Goal: Browse casually: Explore the website without a specific task or goal

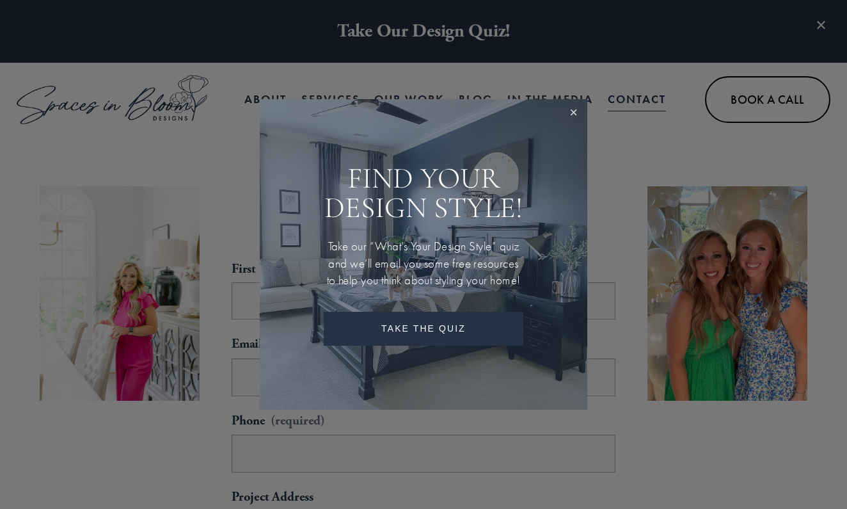
click at [570, 101] on link "Close" at bounding box center [574, 113] width 24 height 24
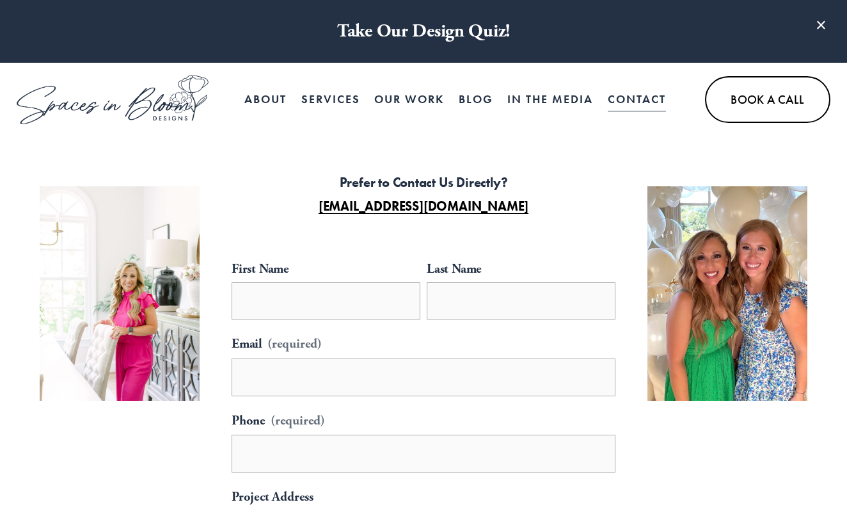
click at [455, 97] on nav "About Services In Person Services Bloom Box Virtual Services Our Work Blog In t…" at bounding box center [455, 99] width 422 height 26
click at [464, 97] on link "Blog" at bounding box center [476, 99] width 35 height 26
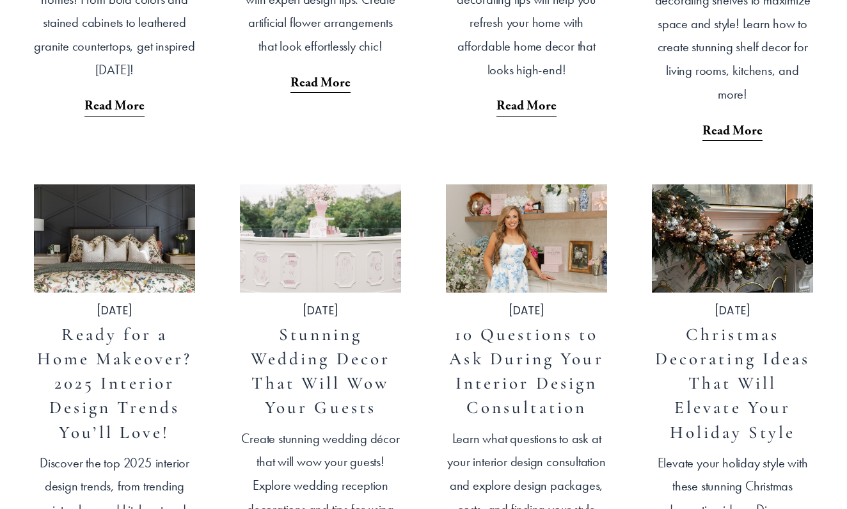
scroll to position [1743, 0]
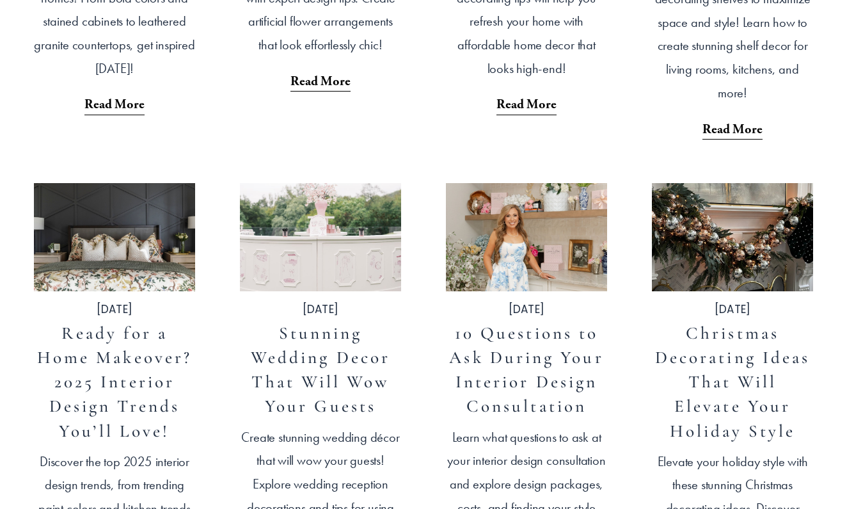
click at [319, 239] on img at bounding box center [320, 236] width 163 height 109
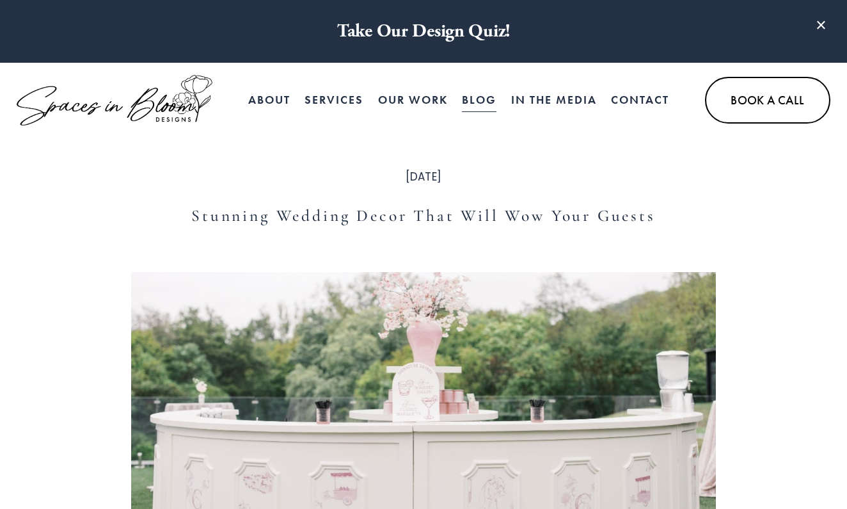
click at [384, 87] on link "Our Work" at bounding box center [413, 100] width 70 height 26
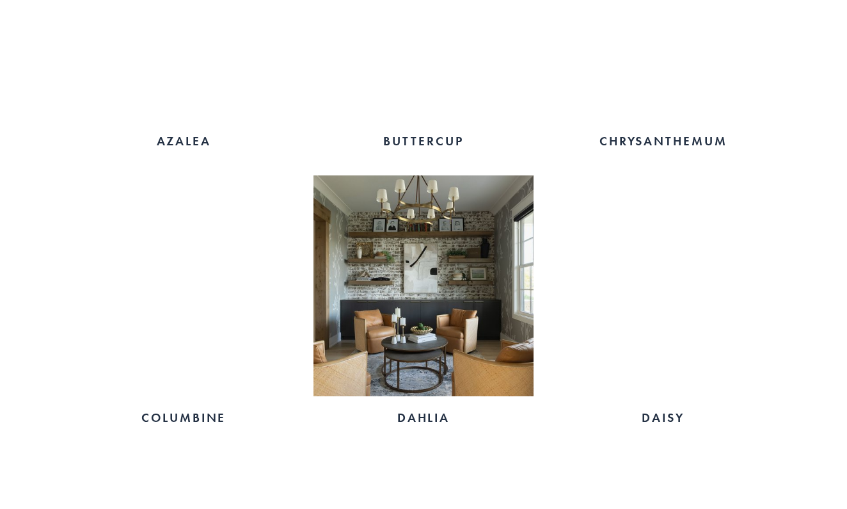
scroll to position [981, 0]
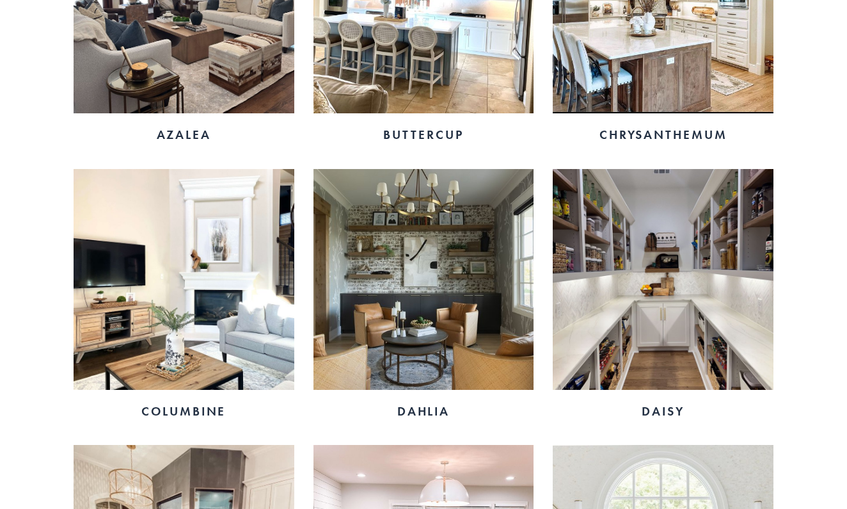
click at [404, 268] on img at bounding box center [423, 279] width 221 height 221
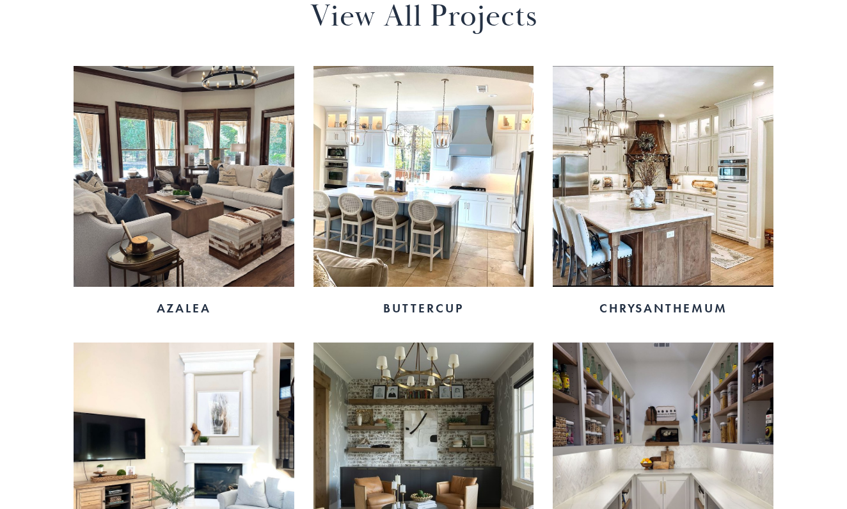
scroll to position [807, 0]
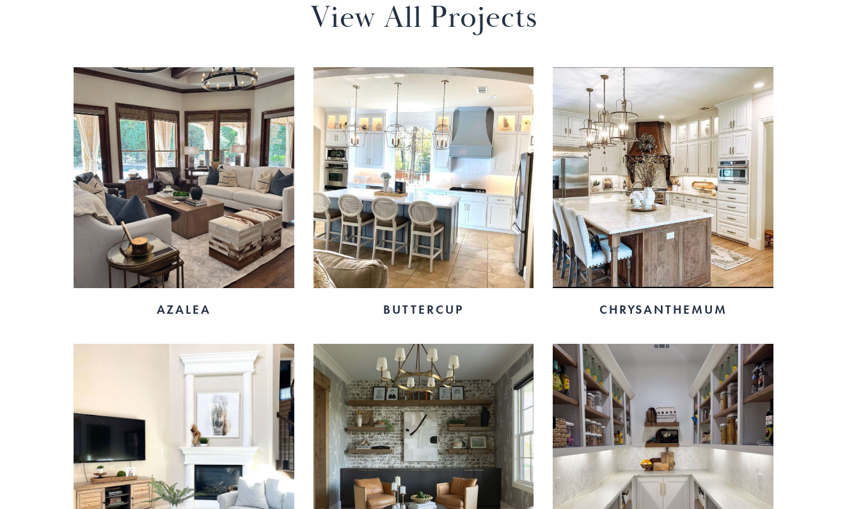
click at [146, 187] on img at bounding box center [184, 177] width 221 height 221
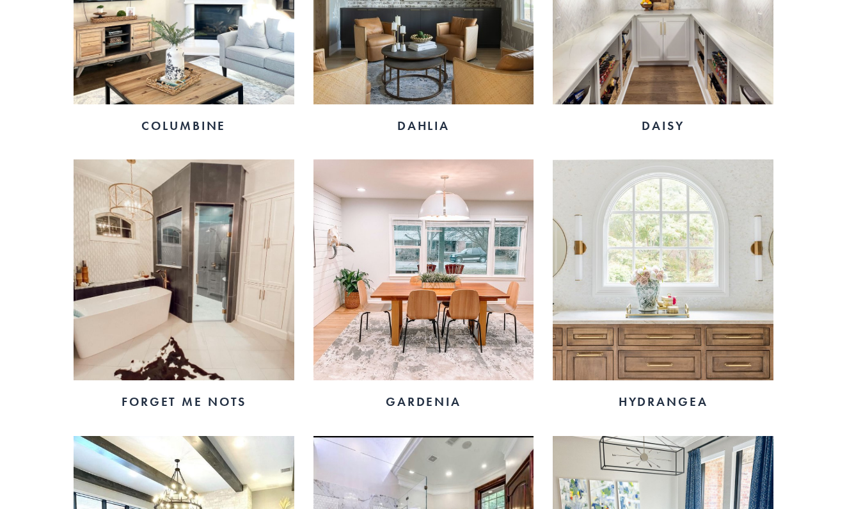
scroll to position [1278, 0]
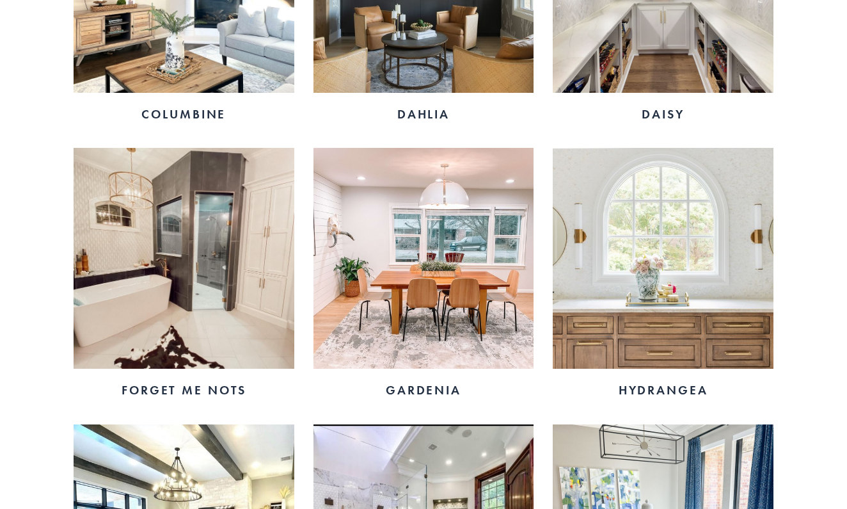
click at [264, 232] on img at bounding box center [184, 258] width 221 height 221
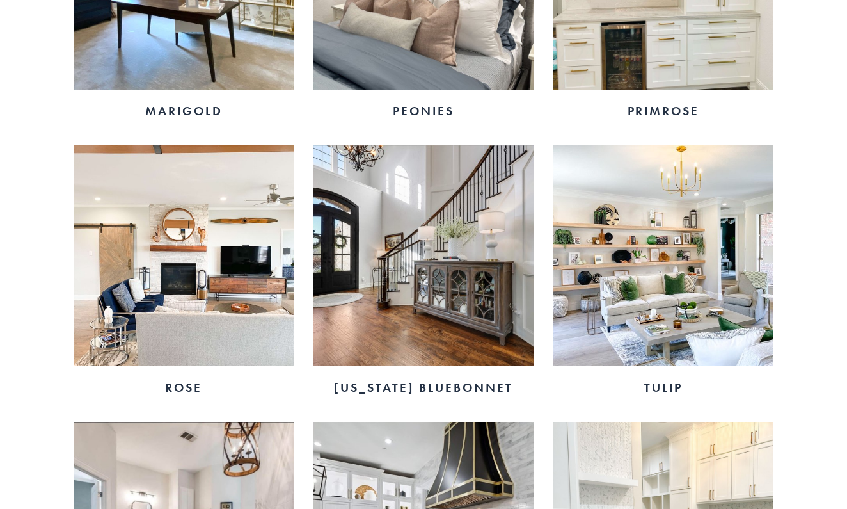
scroll to position [2110, 0]
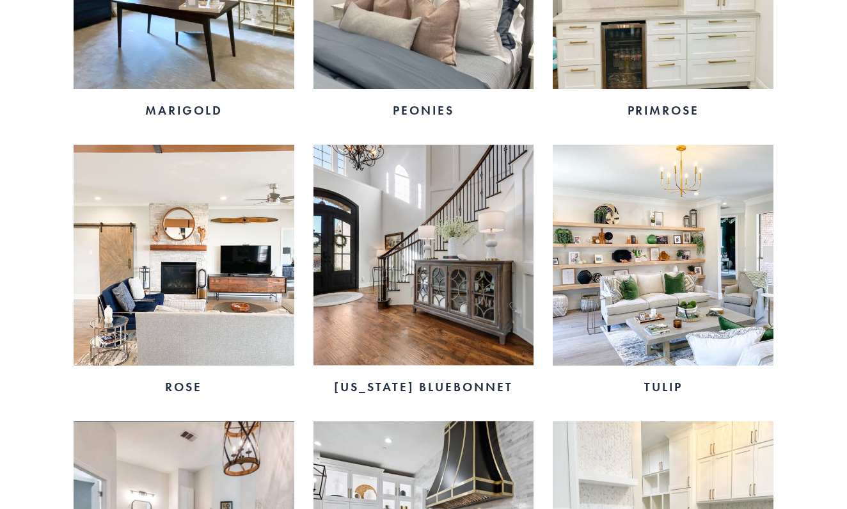
click at [433, 239] on img at bounding box center [423, 255] width 221 height 221
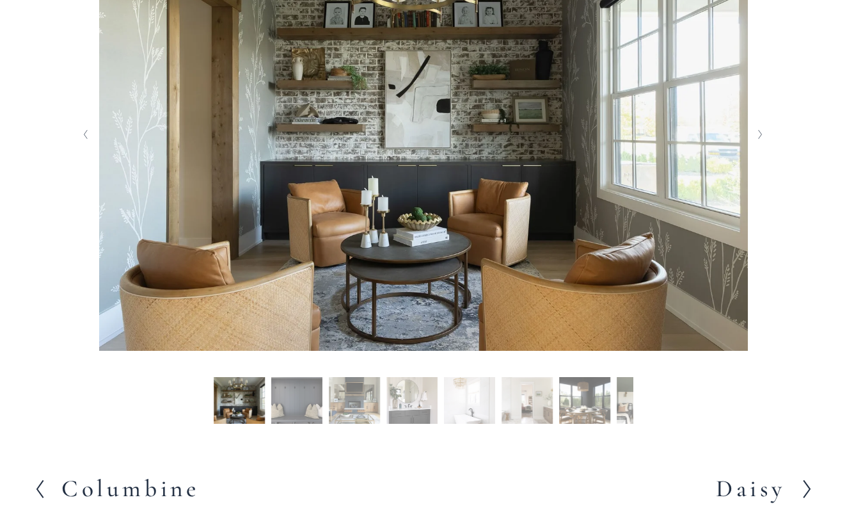
scroll to position [452, 0]
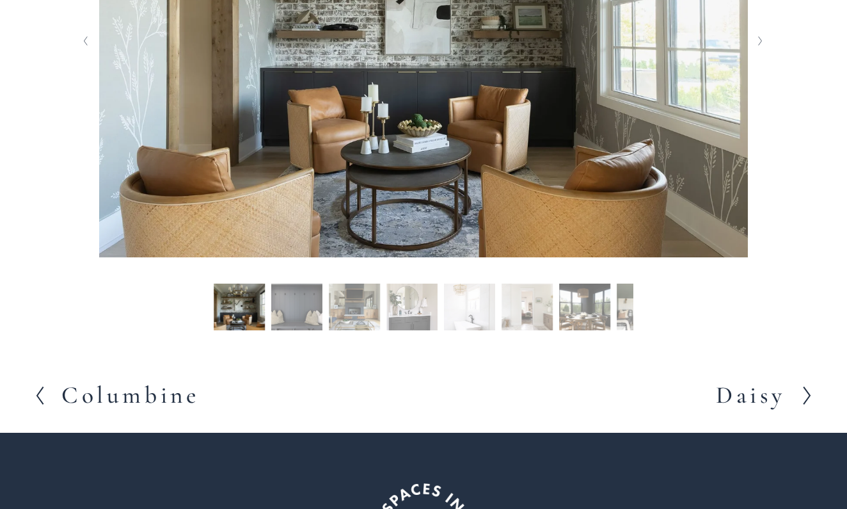
click at [302, 314] on button "Slide 2 Slide 2 (current slide)" at bounding box center [296, 308] width 51 height 51
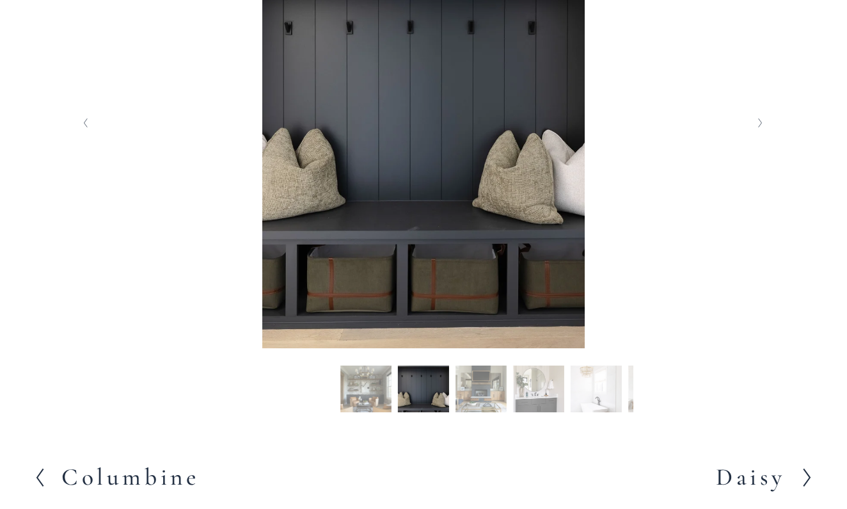
scroll to position [177, 0]
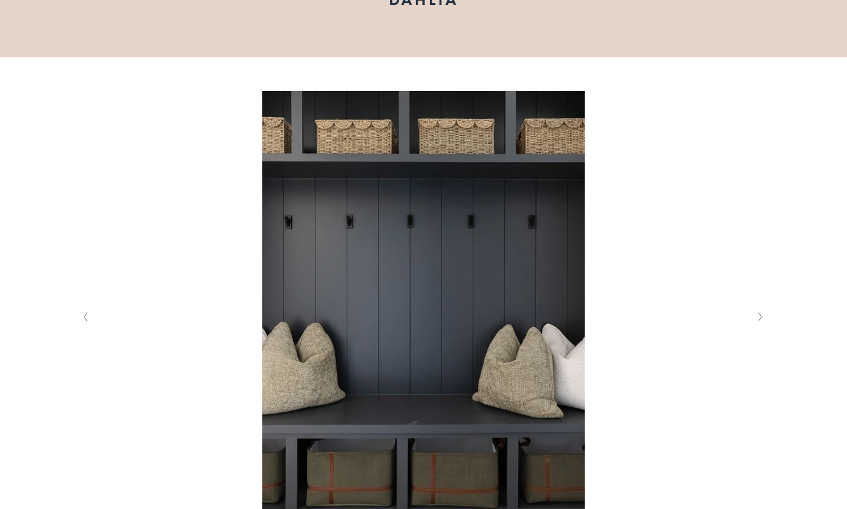
click at [759, 313] on icon "Next Slide" at bounding box center [760, 317] width 6 height 10
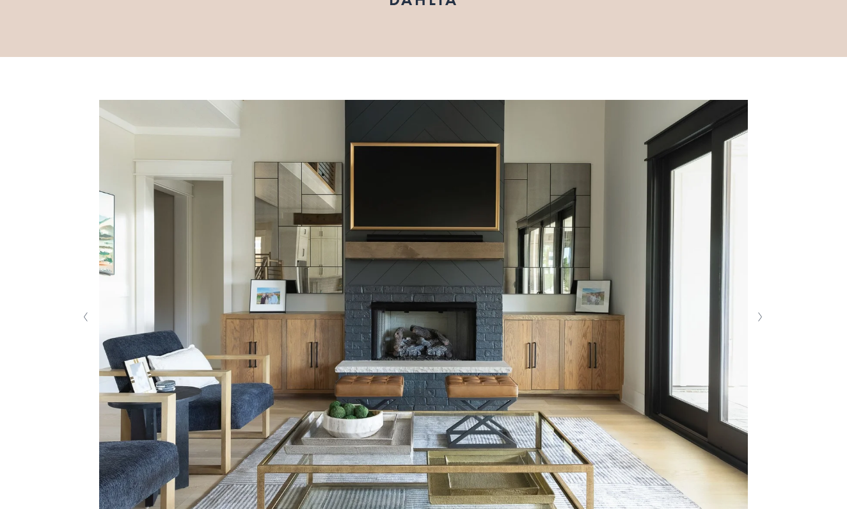
click at [759, 313] on icon "Next Slide" at bounding box center [760, 317] width 6 height 10
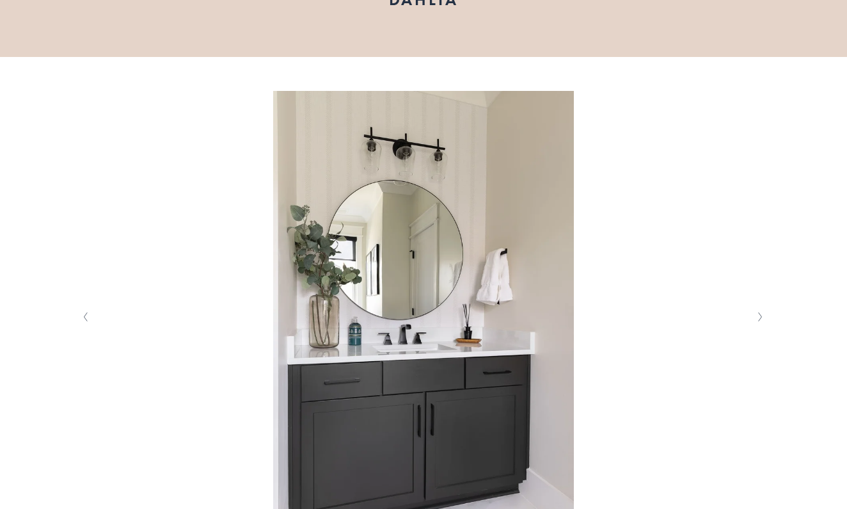
click at [759, 313] on icon "Next Slide" at bounding box center [760, 317] width 6 height 10
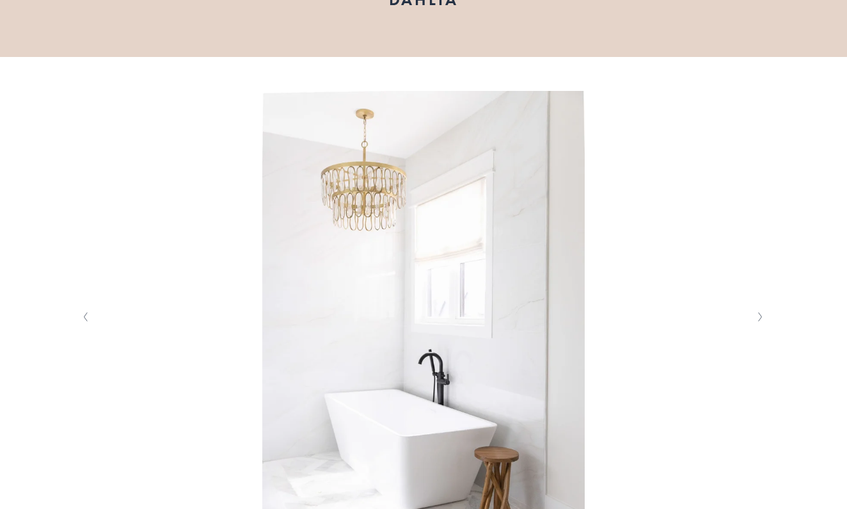
click at [759, 313] on icon "Next Slide" at bounding box center [760, 317] width 6 height 10
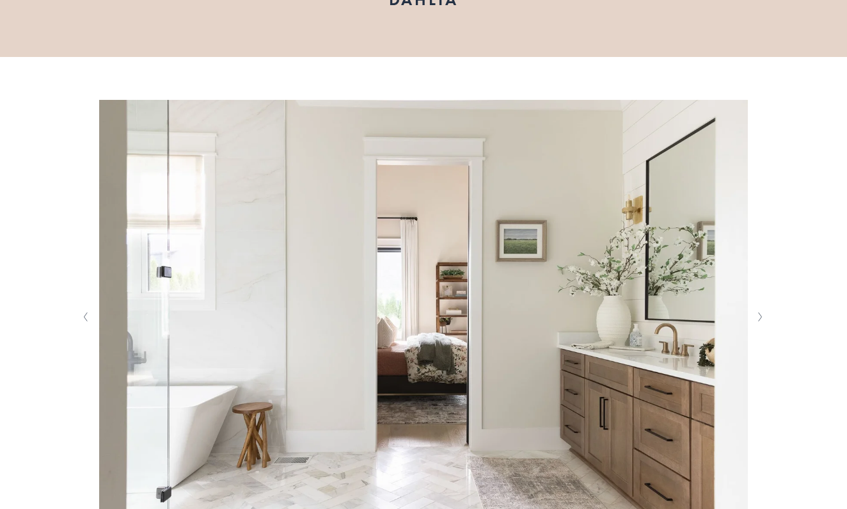
click at [759, 313] on icon "Next Slide" at bounding box center [760, 317] width 6 height 10
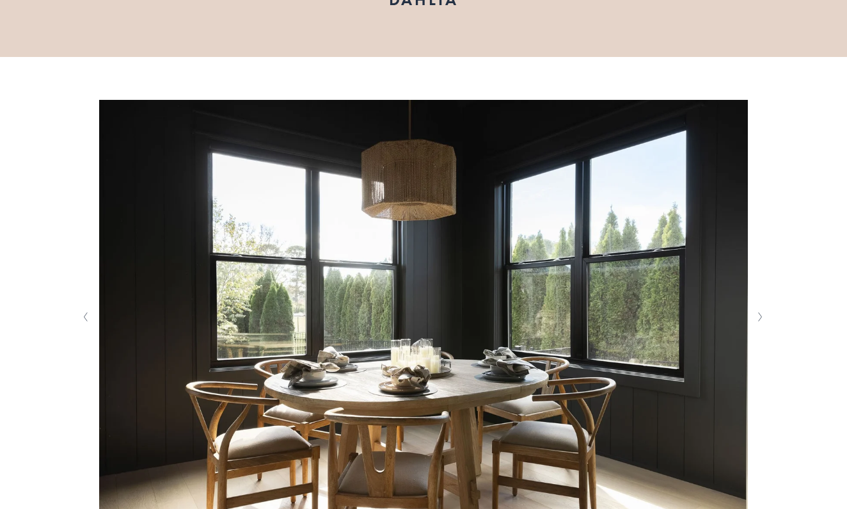
click at [759, 313] on icon "Next Slide" at bounding box center [760, 317] width 6 height 10
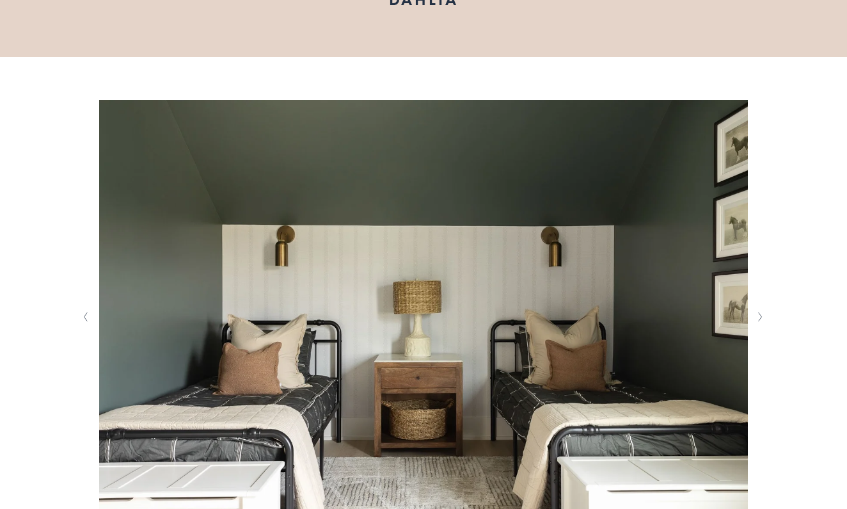
click at [759, 313] on icon "Next Slide" at bounding box center [760, 317] width 6 height 10
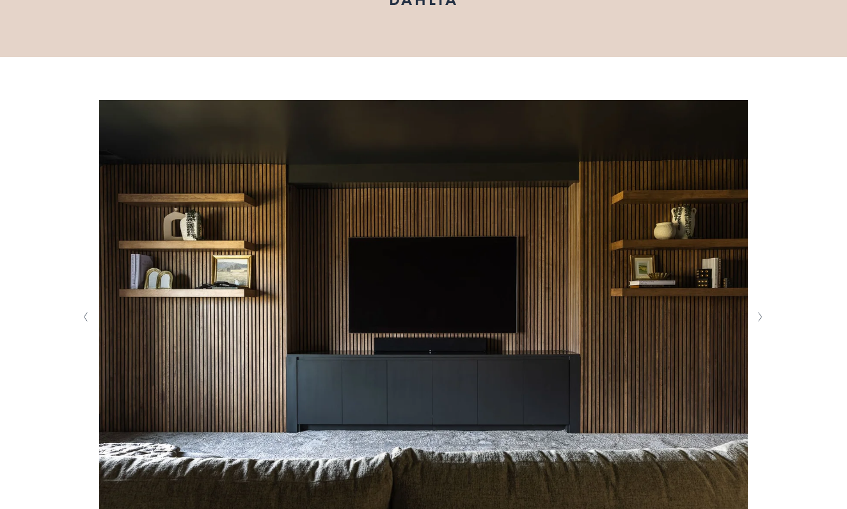
click at [759, 313] on icon "Next Slide" at bounding box center [760, 317] width 6 height 10
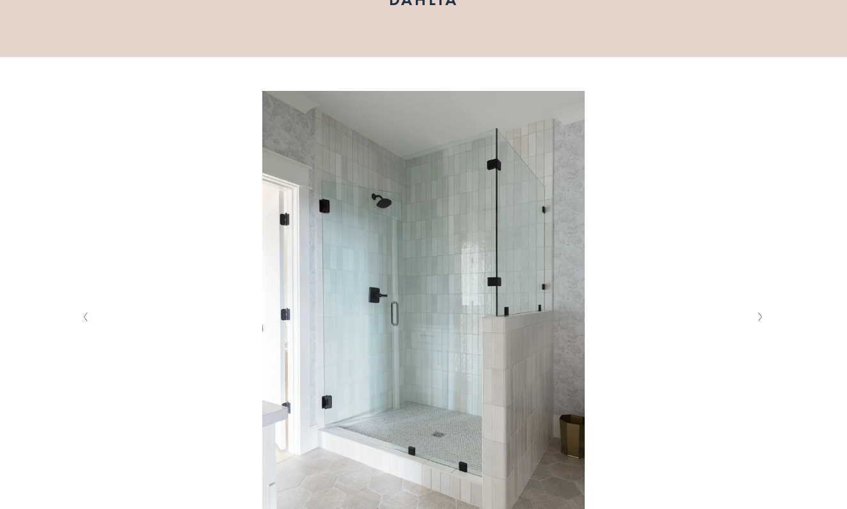
click at [759, 313] on icon "Next Slide" at bounding box center [760, 317] width 6 height 10
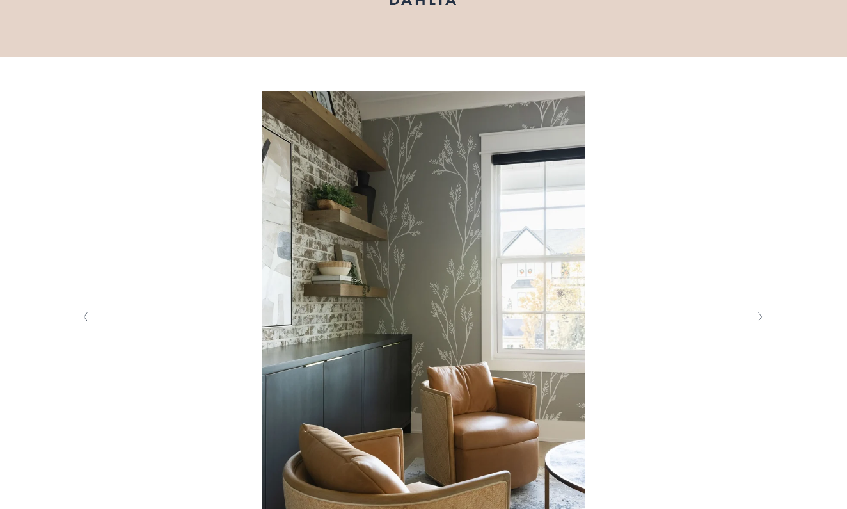
click at [761, 322] on button "Next Slide" at bounding box center [760, 316] width 17 height 20
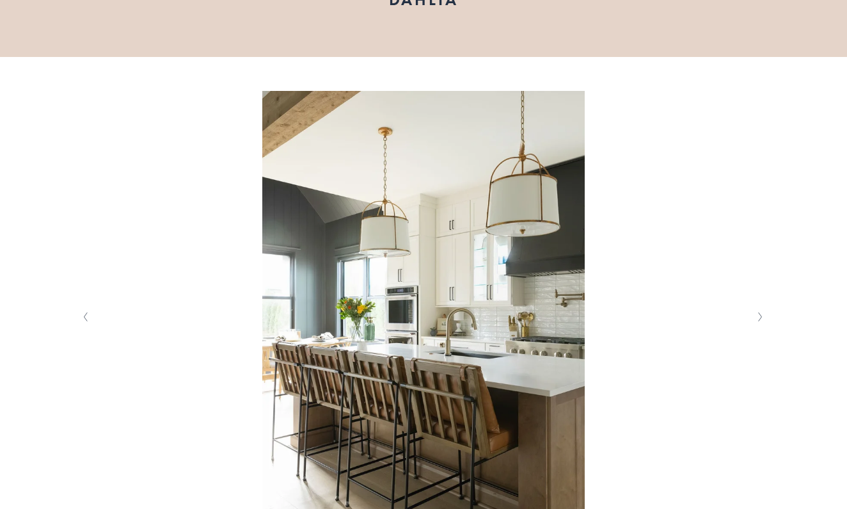
click at [761, 321] on icon "Next Slide" at bounding box center [760, 317] width 6 height 10
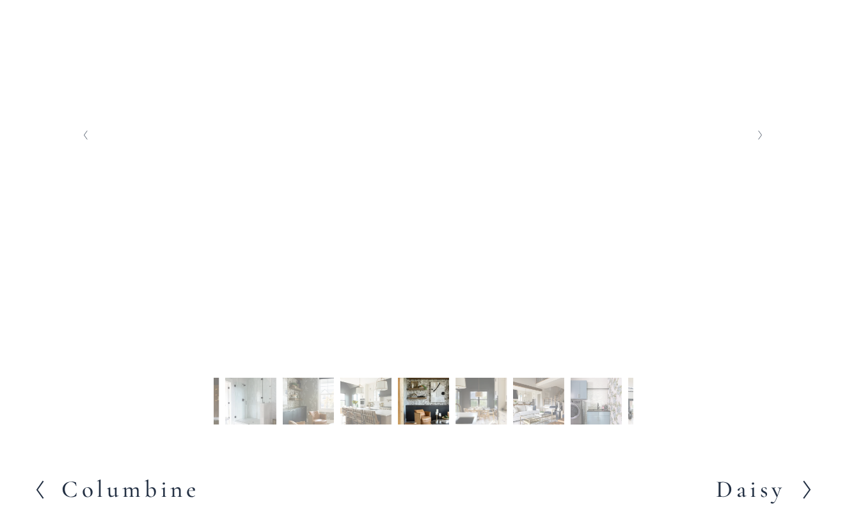
scroll to position [360, 0]
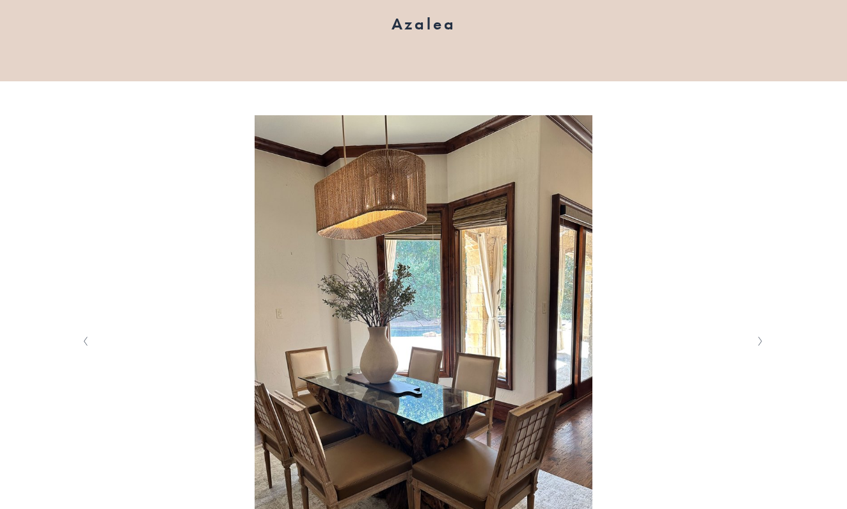
scroll to position [169, 0]
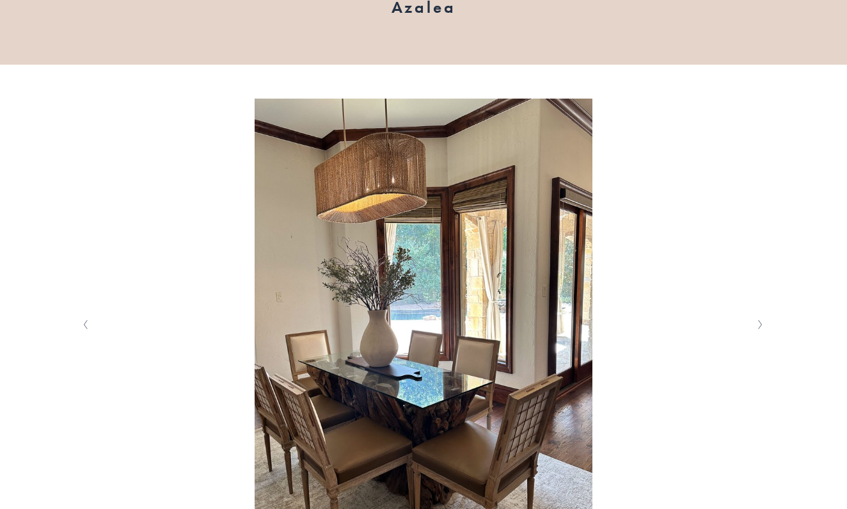
click at [757, 313] on div at bounding box center [424, 324] width 700 height 451
click at [760, 326] on polyline "Next Slide" at bounding box center [759, 324] width 3 height 9
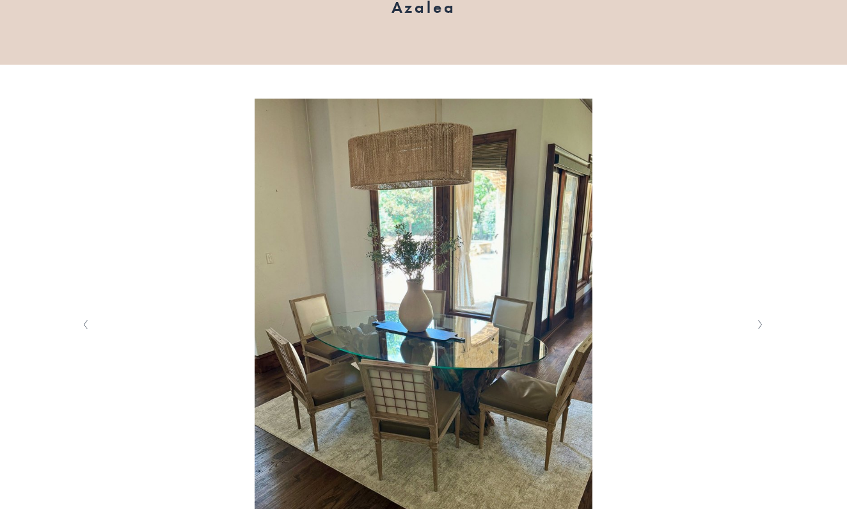
click at [761, 326] on polyline "Next Slide" at bounding box center [759, 324] width 3 height 9
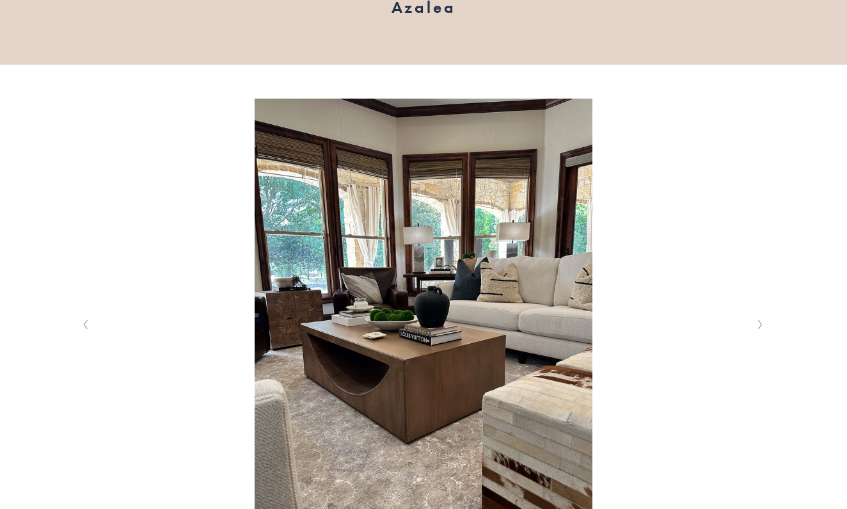
click at [761, 326] on polyline "Next Slide" at bounding box center [759, 324] width 3 height 9
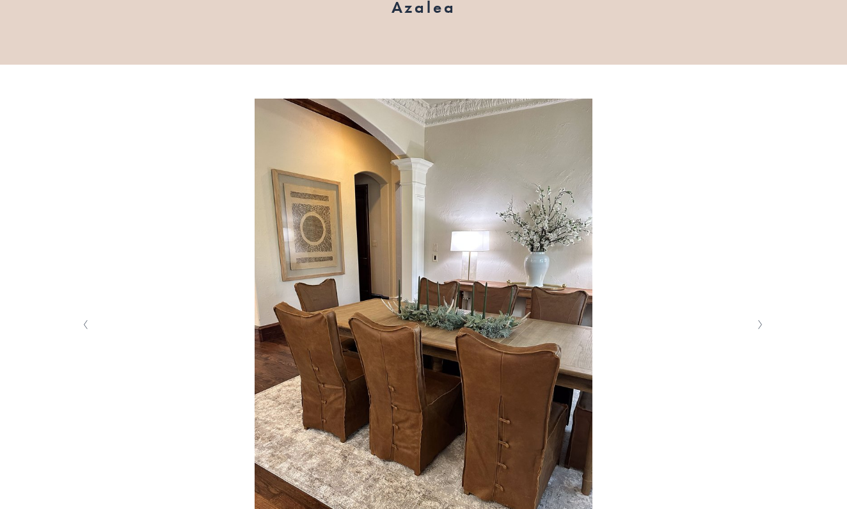
click at [761, 326] on polyline "Next Slide" at bounding box center [759, 324] width 3 height 9
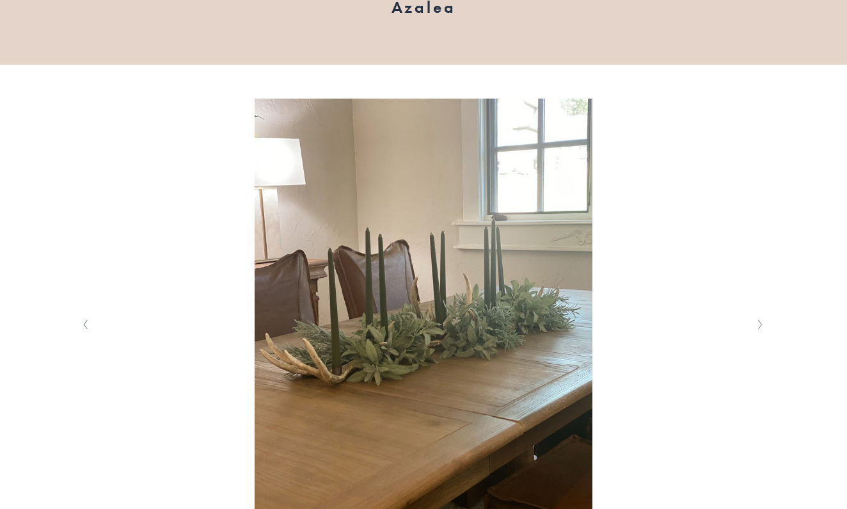
click at [761, 326] on polyline "Next Slide" at bounding box center [759, 324] width 3 height 9
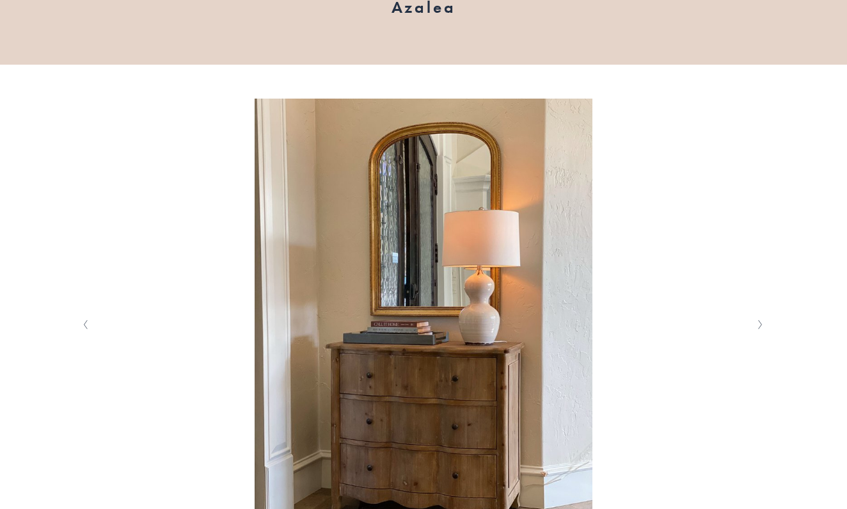
click at [761, 326] on polyline "Next Slide" at bounding box center [759, 324] width 3 height 9
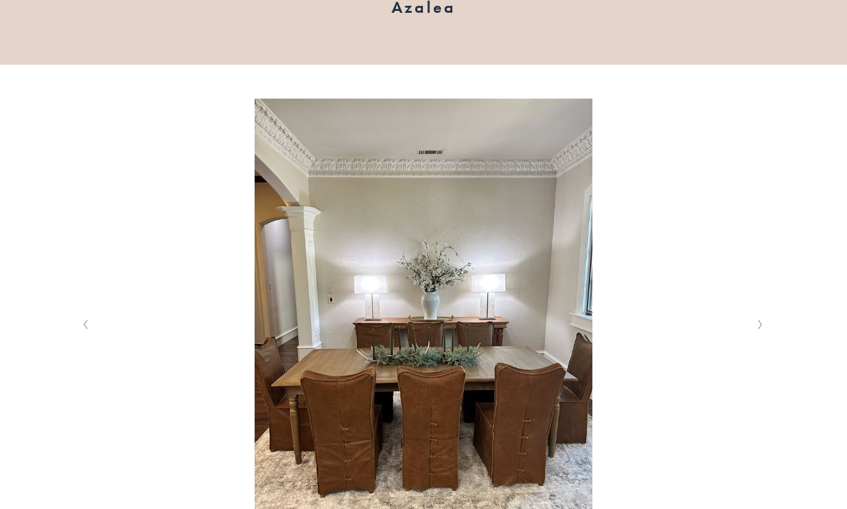
click at [761, 326] on polyline "Next Slide" at bounding box center [759, 324] width 3 height 9
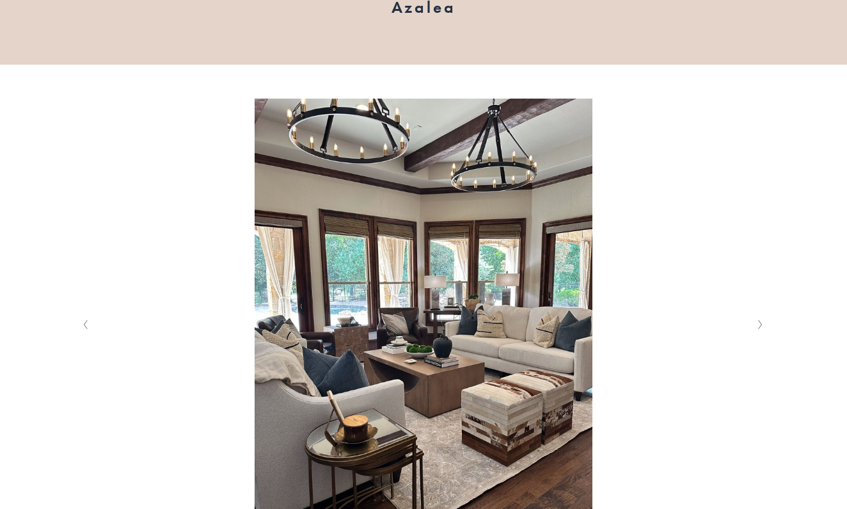
click at [761, 326] on polyline "Next Slide" at bounding box center [759, 324] width 3 height 9
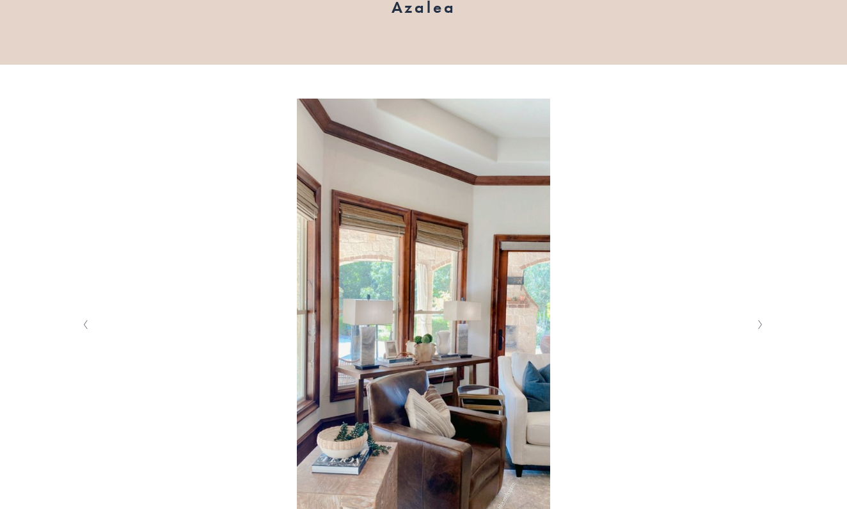
click at [761, 326] on polyline "Next Slide" at bounding box center [759, 324] width 3 height 9
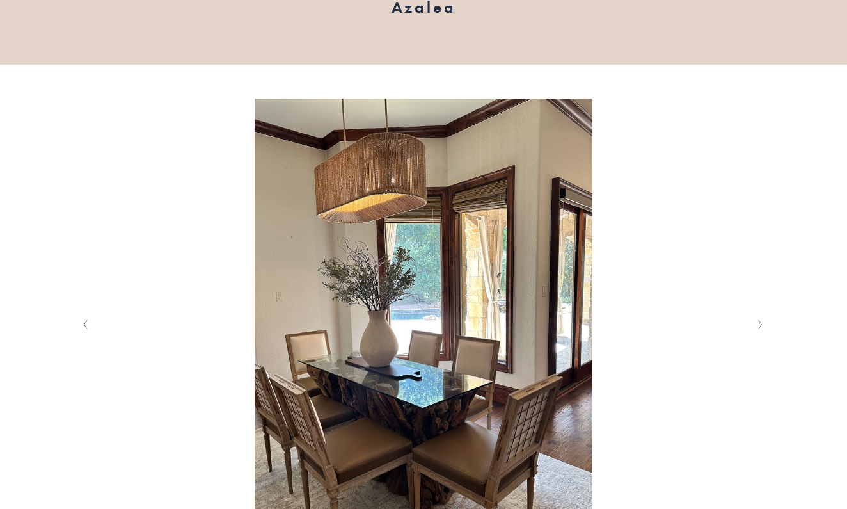
click at [761, 326] on polyline "Next Slide" at bounding box center [759, 324] width 3 height 9
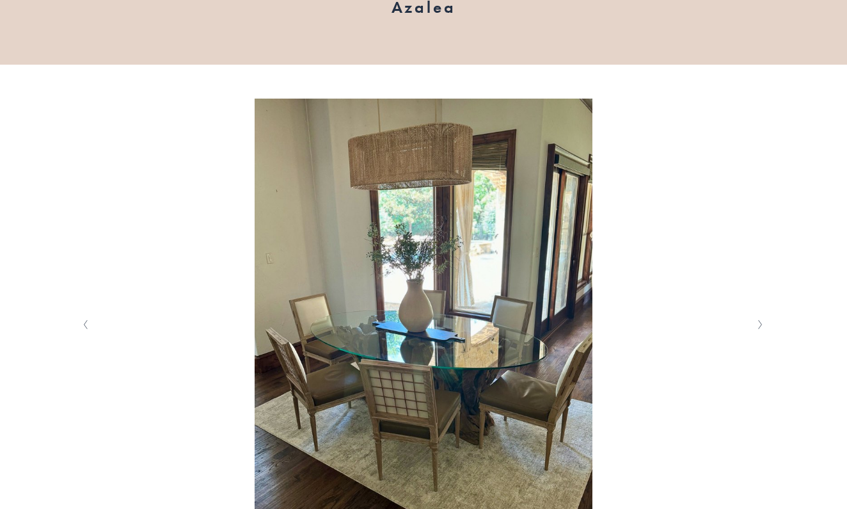
click at [761, 326] on polyline "Next Slide" at bounding box center [759, 324] width 3 height 9
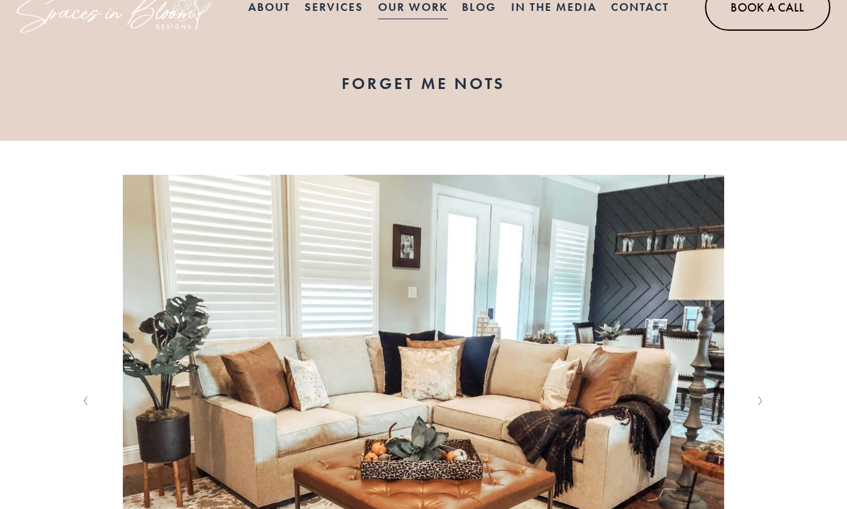
scroll to position [148, 0]
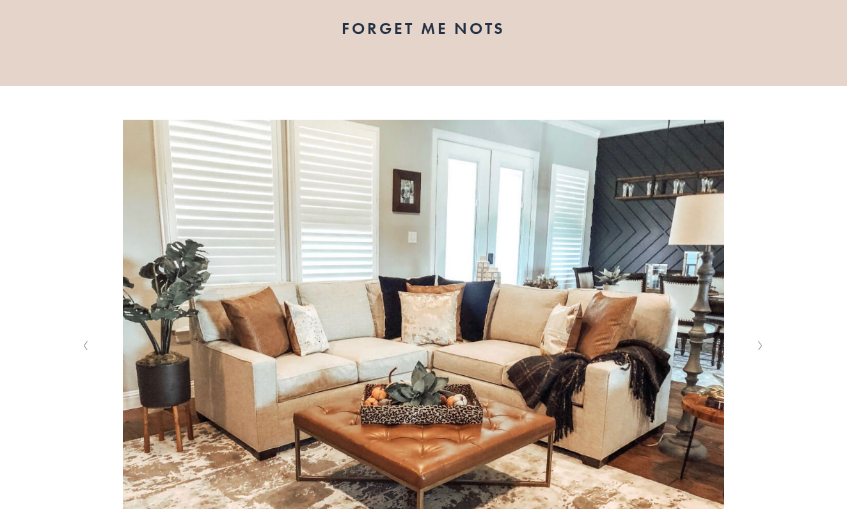
click at [765, 350] on button "Next Slide" at bounding box center [760, 345] width 17 height 20
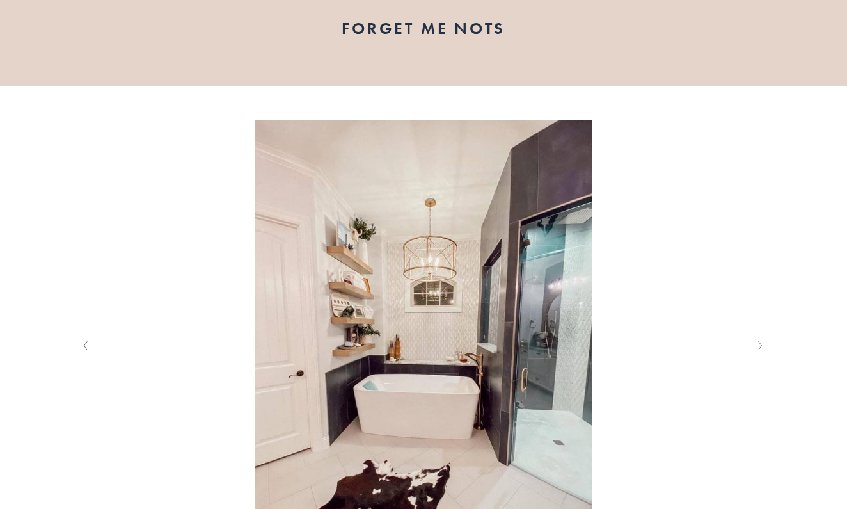
click at [765, 350] on button "Next Slide" at bounding box center [760, 345] width 17 height 20
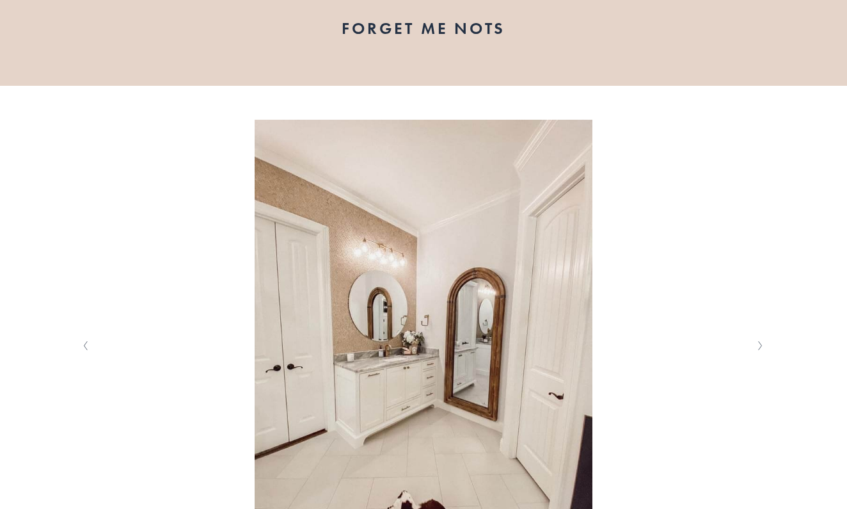
click at [765, 350] on button "Next Slide" at bounding box center [760, 345] width 17 height 20
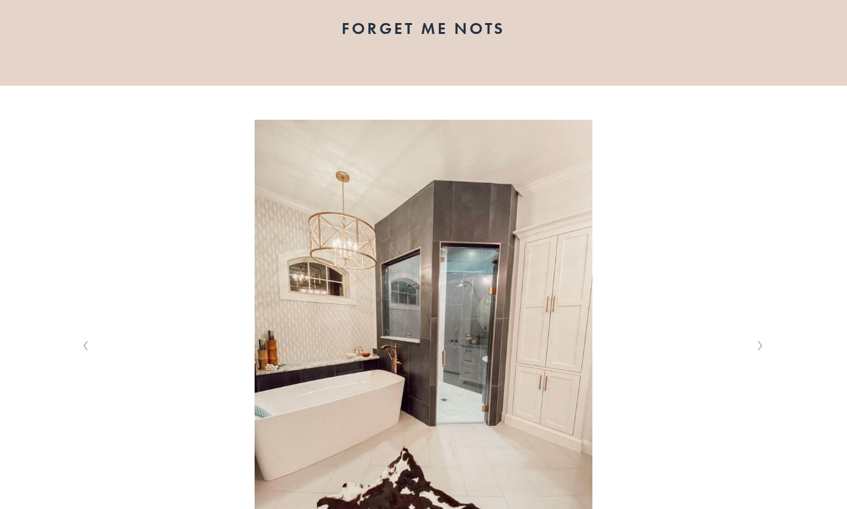
click at [765, 350] on button "Next Slide" at bounding box center [760, 345] width 17 height 20
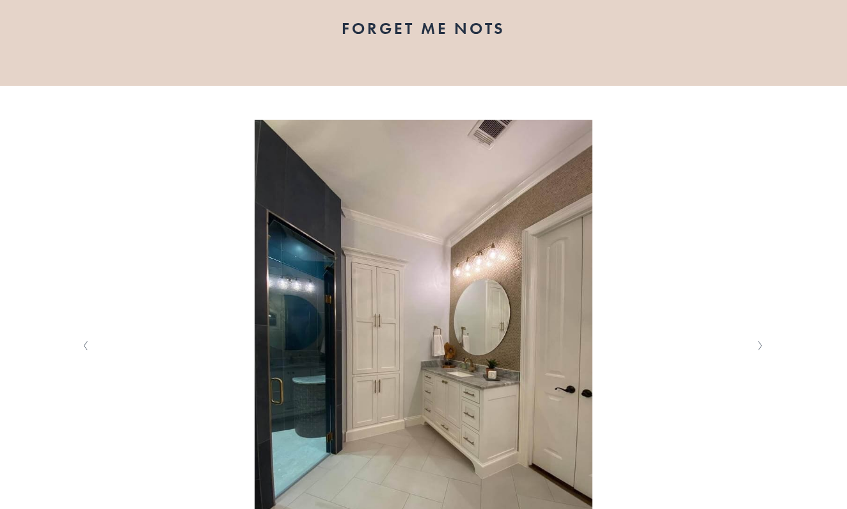
click at [765, 350] on button "Next Slide" at bounding box center [760, 345] width 17 height 20
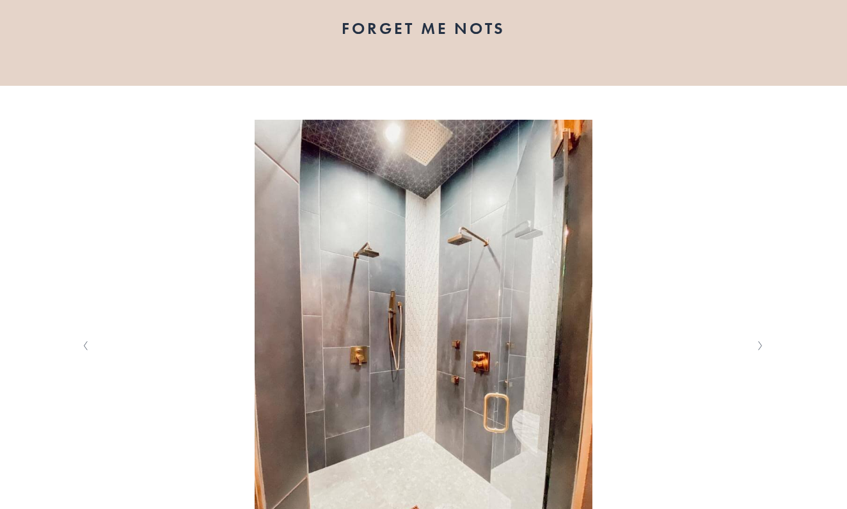
click at [765, 350] on button "Next Slide" at bounding box center [760, 345] width 17 height 20
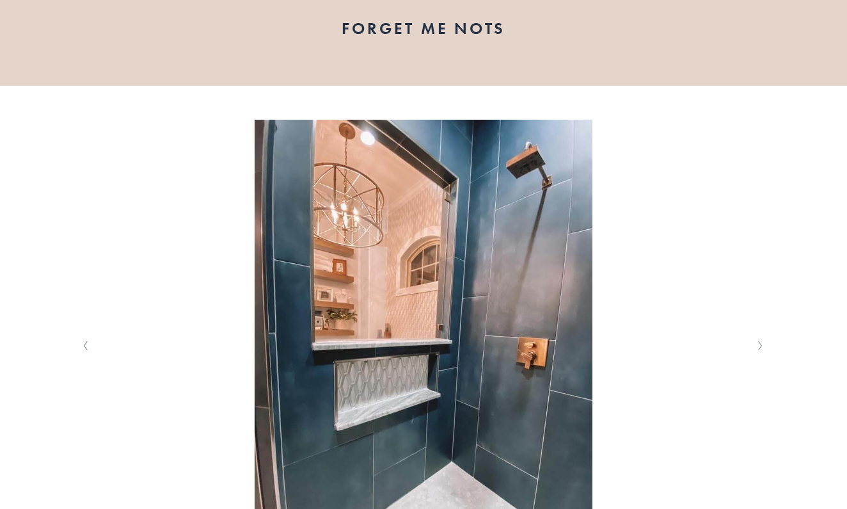
click at [765, 350] on button "Next Slide" at bounding box center [760, 345] width 17 height 20
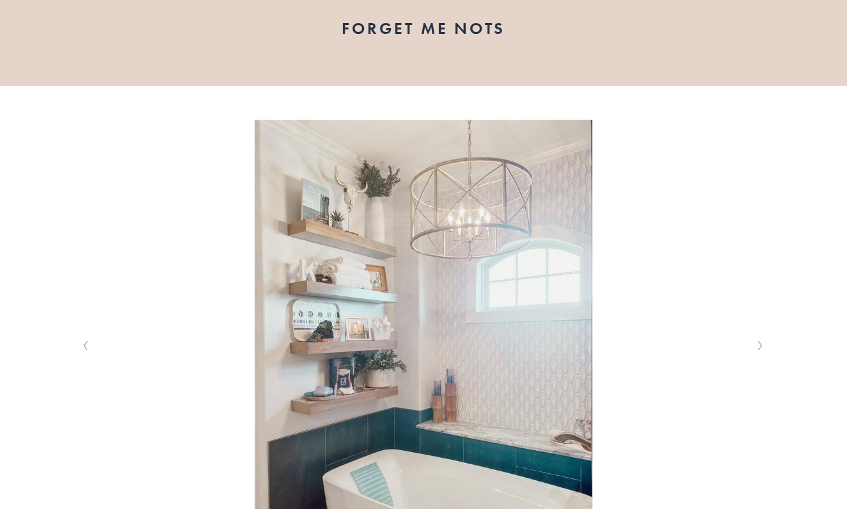
click at [765, 350] on button "Next Slide" at bounding box center [760, 345] width 17 height 20
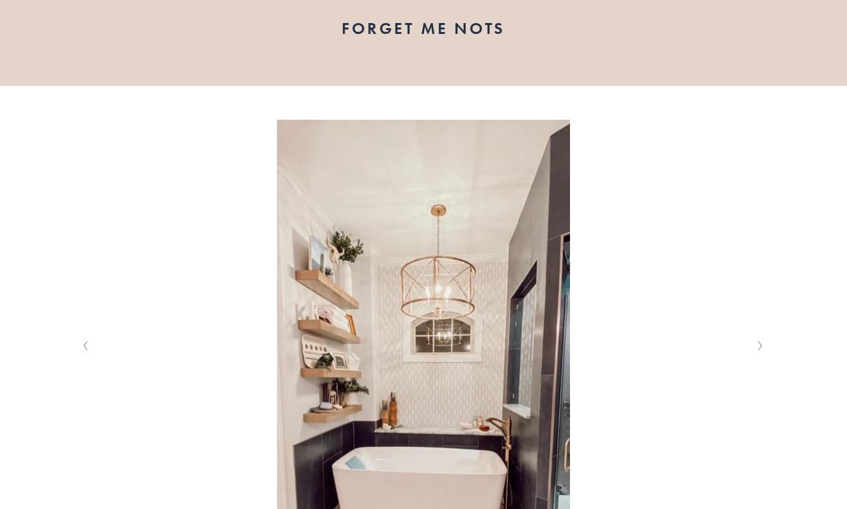
click at [765, 350] on button "Next Slide" at bounding box center [760, 345] width 17 height 20
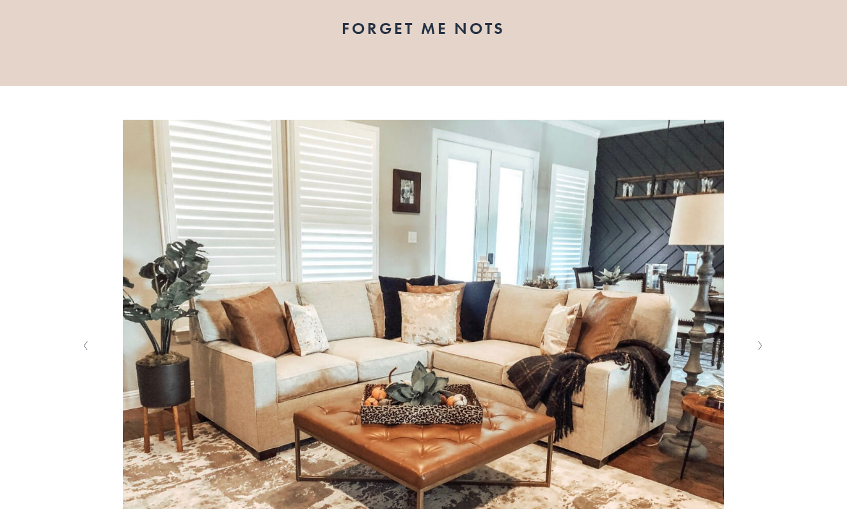
click at [765, 350] on button "Next Slide" at bounding box center [760, 345] width 17 height 20
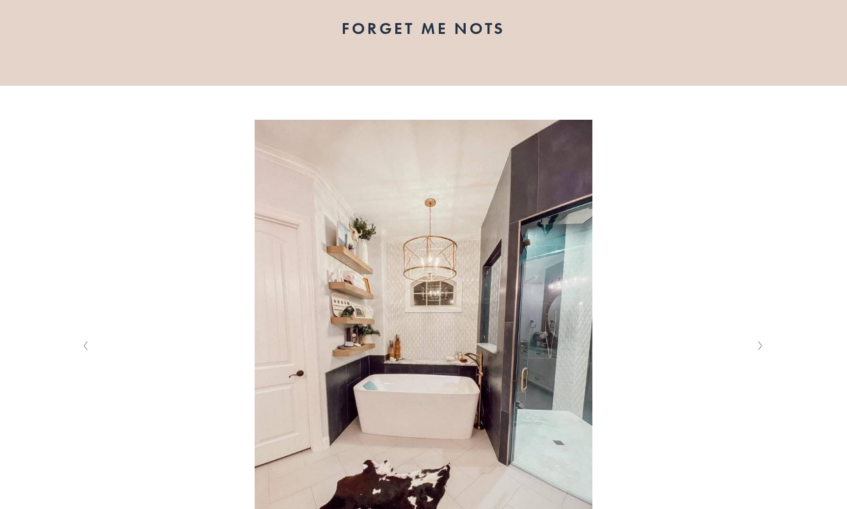
click at [765, 350] on button "Next Slide" at bounding box center [760, 345] width 17 height 20
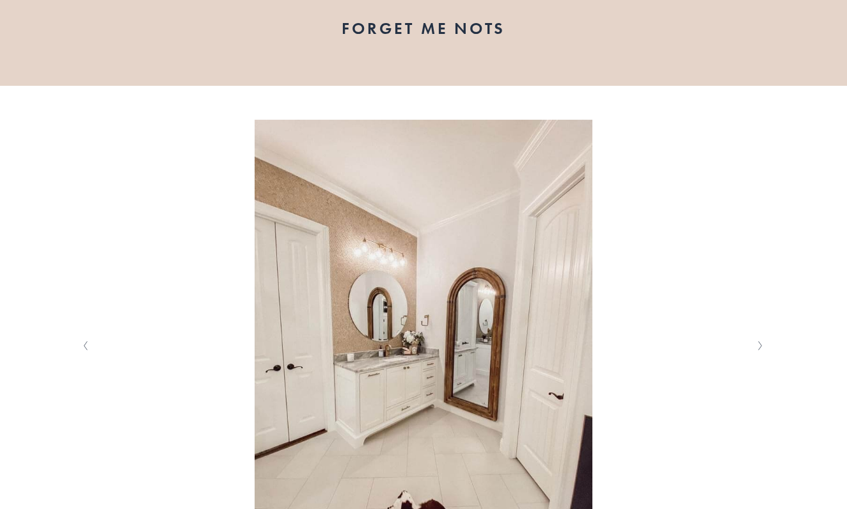
click at [765, 350] on button "Next Slide" at bounding box center [760, 345] width 17 height 20
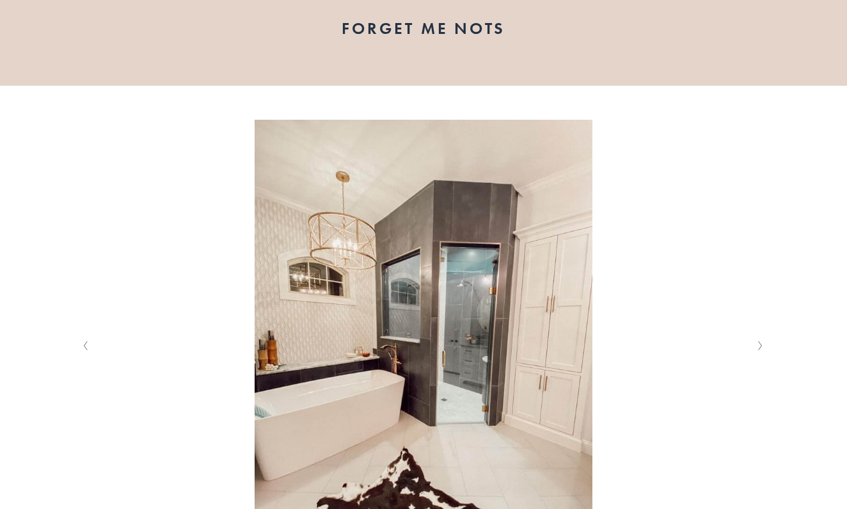
click at [765, 350] on button "Next Slide" at bounding box center [760, 345] width 17 height 20
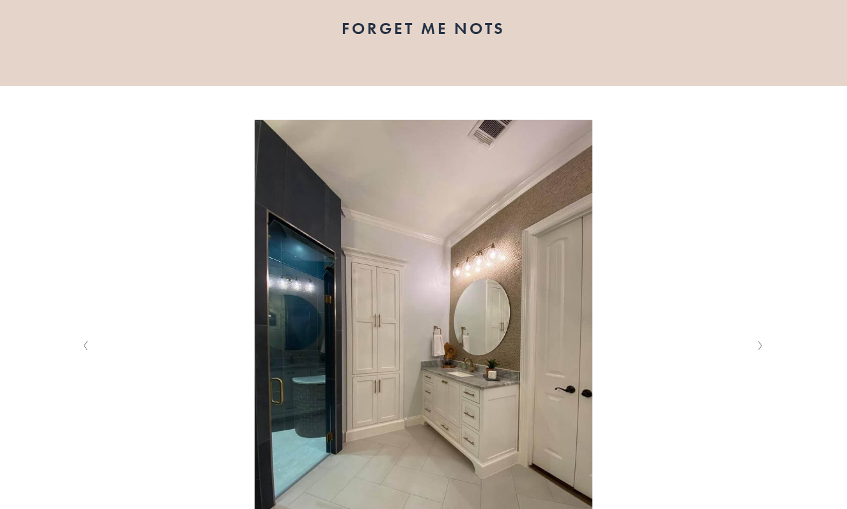
click at [765, 350] on button "Next Slide" at bounding box center [760, 345] width 17 height 20
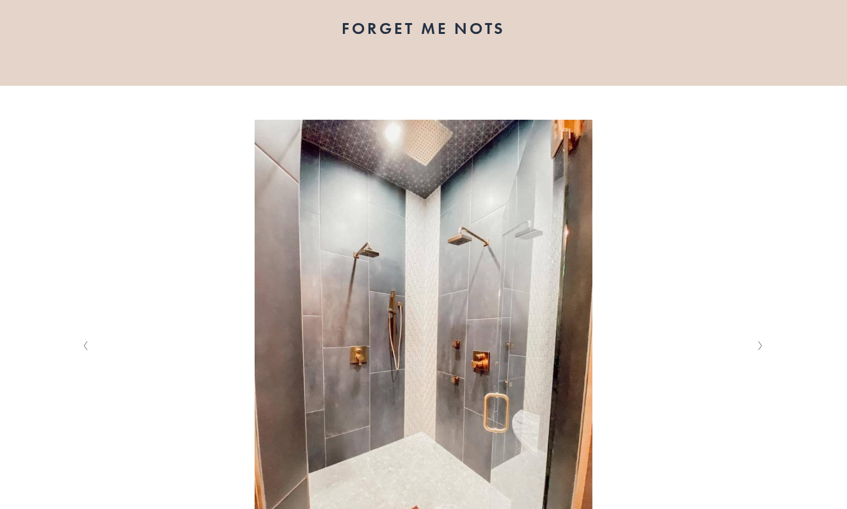
click at [765, 350] on button "Next Slide" at bounding box center [760, 345] width 17 height 20
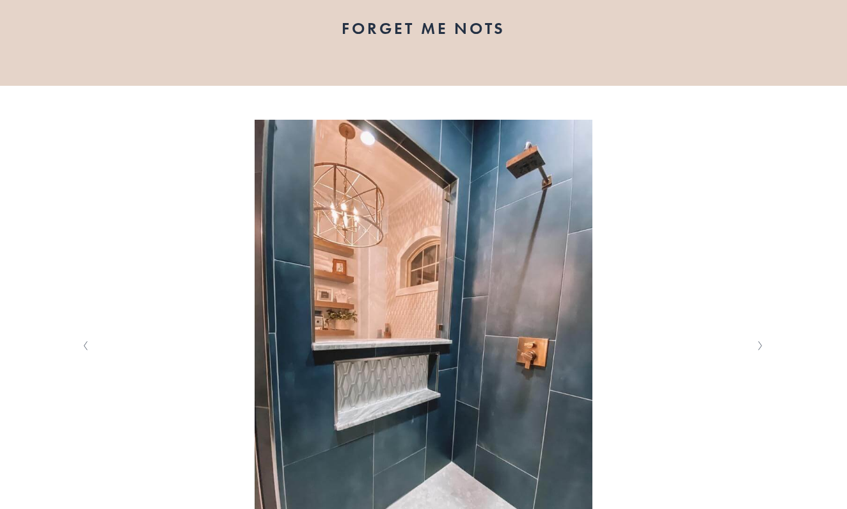
click at [765, 350] on button "Next Slide" at bounding box center [760, 345] width 17 height 20
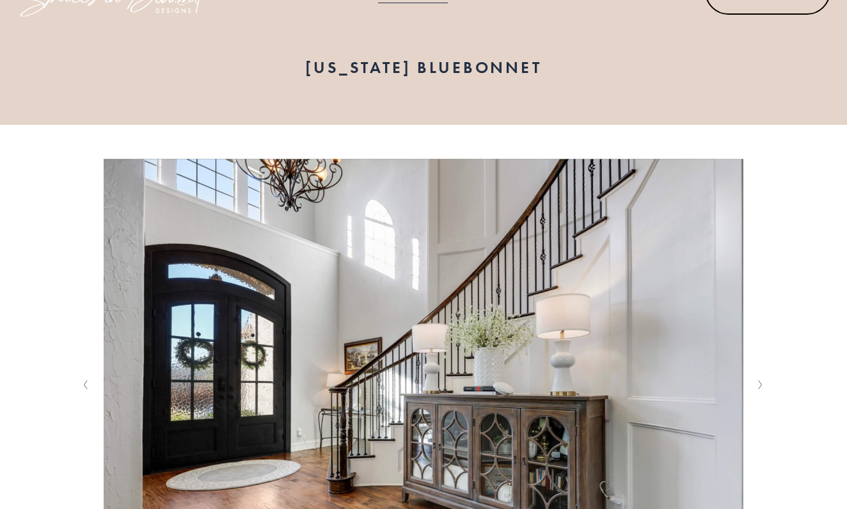
scroll to position [237, 0]
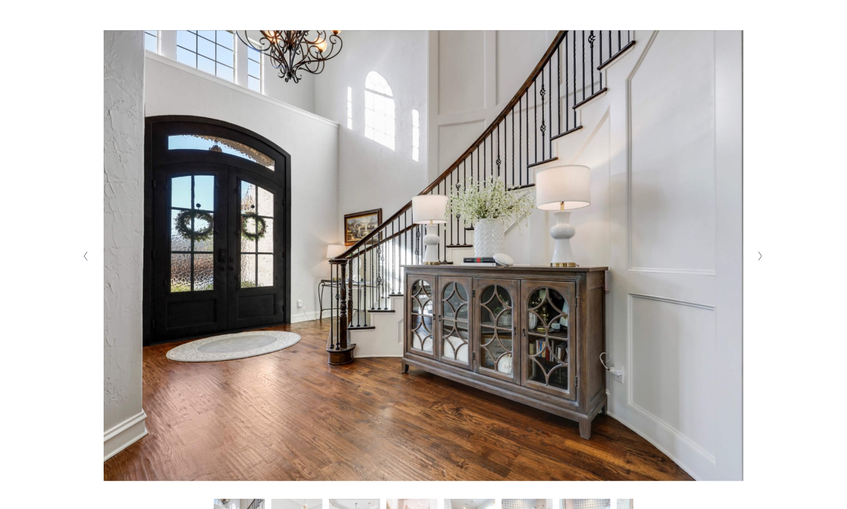
click at [757, 257] on icon "Next Slide" at bounding box center [760, 256] width 6 height 10
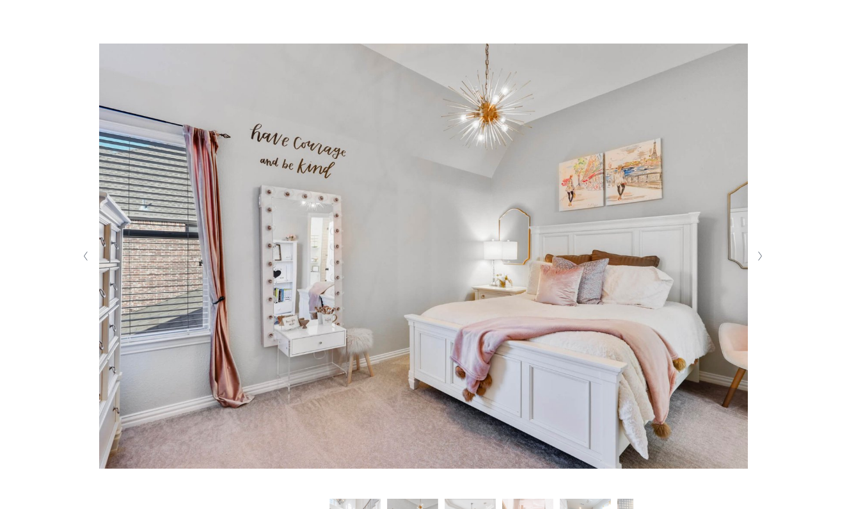
click at [757, 257] on icon "Next Slide" at bounding box center [760, 256] width 6 height 10
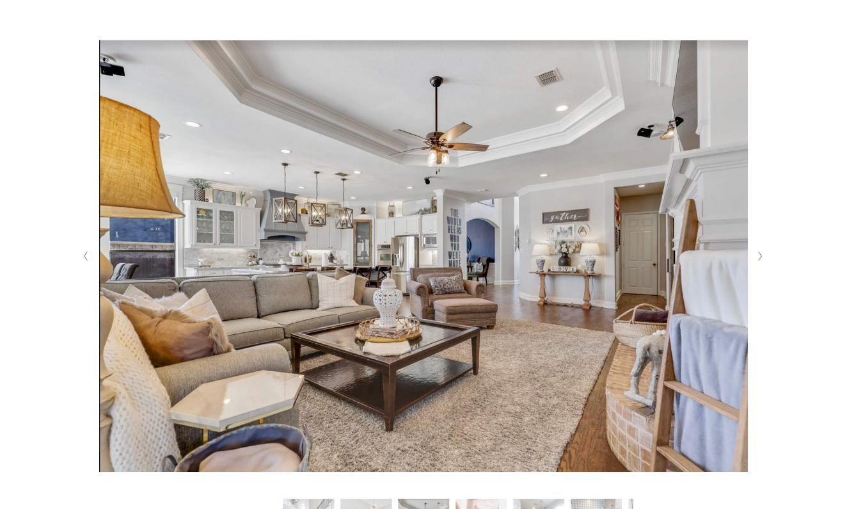
click at [757, 257] on icon "Next Slide" at bounding box center [760, 256] width 6 height 10
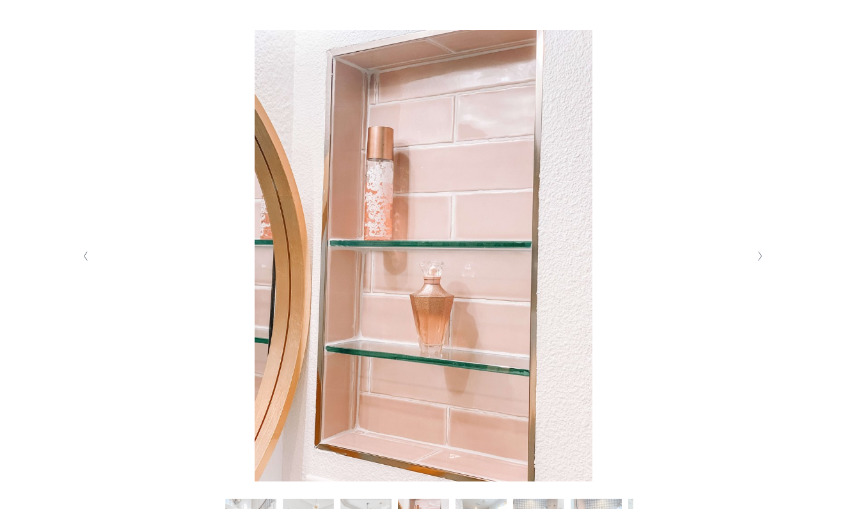
click at [757, 257] on icon "Next Slide" at bounding box center [760, 256] width 6 height 10
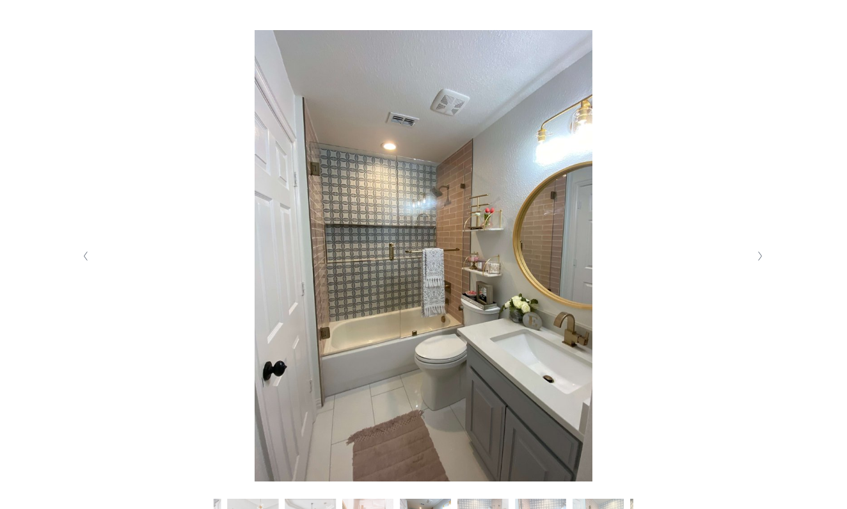
click at [757, 257] on icon "Next Slide" at bounding box center [760, 256] width 6 height 10
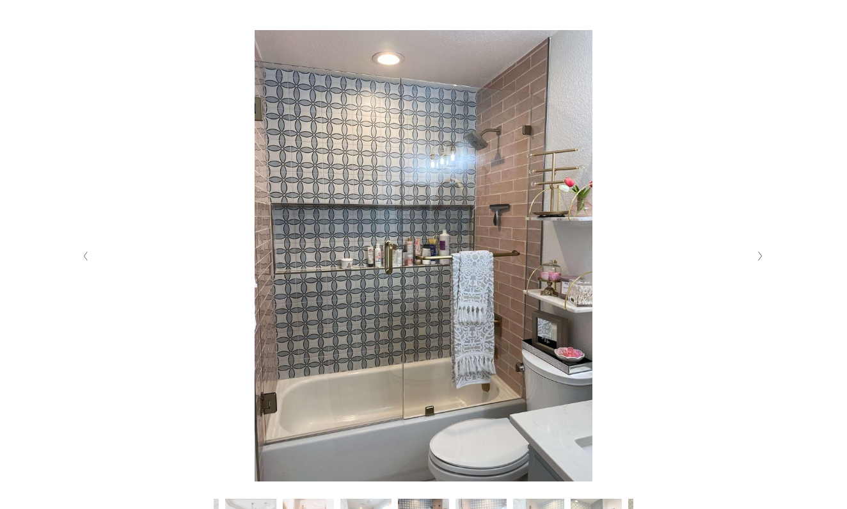
click at [757, 257] on icon "Next Slide" at bounding box center [760, 256] width 6 height 10
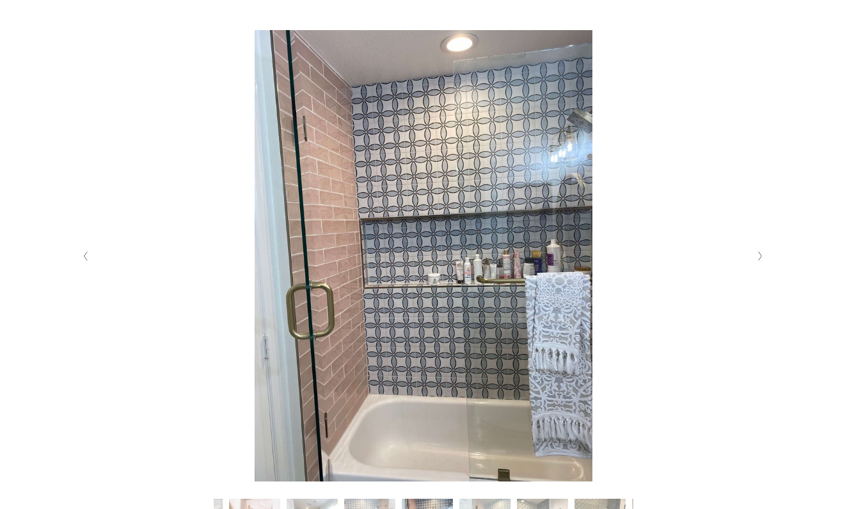
click at [757, 257] on icon "Next Slide" at bounding box center [760, 256] width 6 height 10
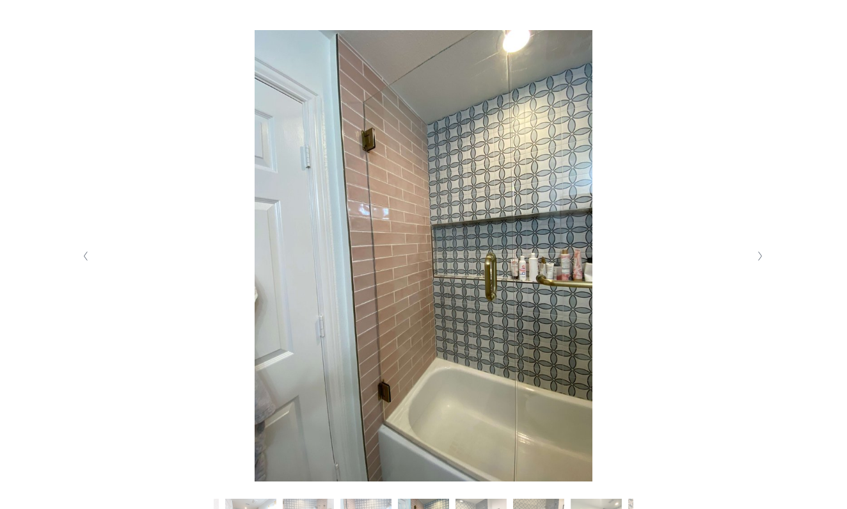
click at [757, 257] on icon "Next Slide" at bounding box center [760, 256] width 6 height 10
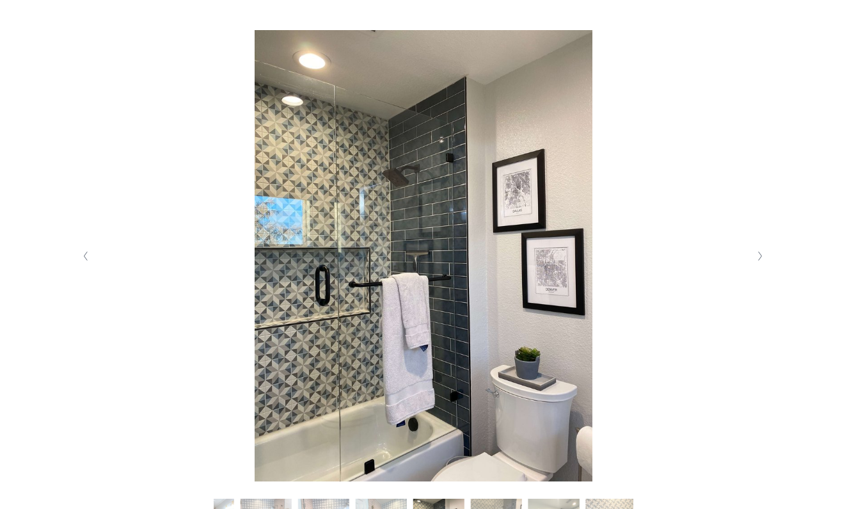
click at [757, 257] on icon "Next Slide" at bounding box center [760, 256] width 6 height 10
